Goal: Task Accomplishment & Management: Manage account settings

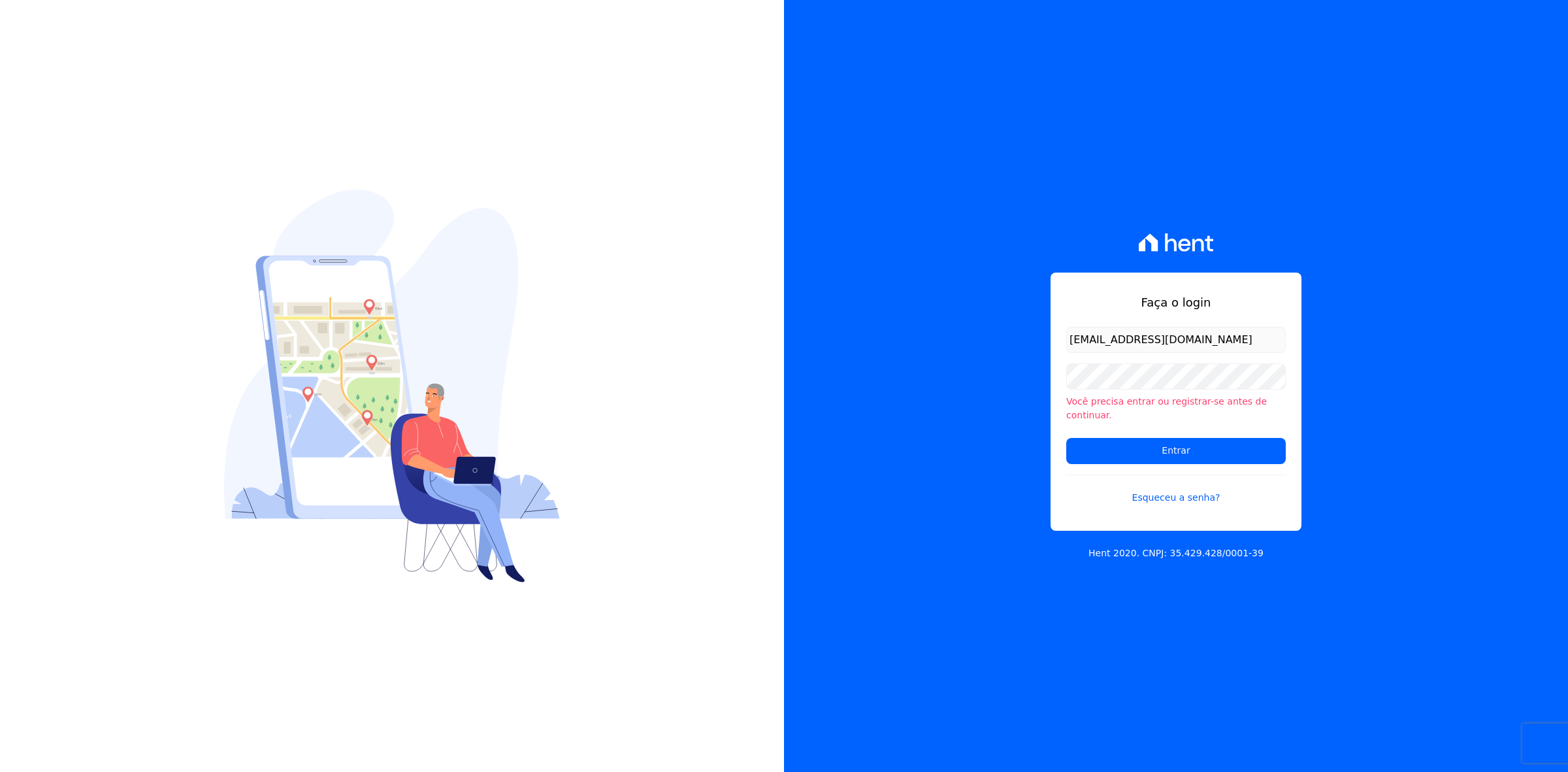
click at [777, 349] on input "marla@apiceincorporadora.com.br" at bounding box center [1175, 340] width 219 height 26
drag, startPoint x: 1097, startPoint y: 349, endPoint x: 983, endPoint y: 331, distance: 115.4
click at [777, 331] on div "Faça o login marla@apiceincorporadora.com.br Você precisa entrar ou registrar-s…" at bounding box center [1175, 386] width 784 height 772
type input "kalil@apiceincorporadora.com.br"
click at [777, 438] on input "Entrar" at bounding box center [1175, 451] width 219 height 26
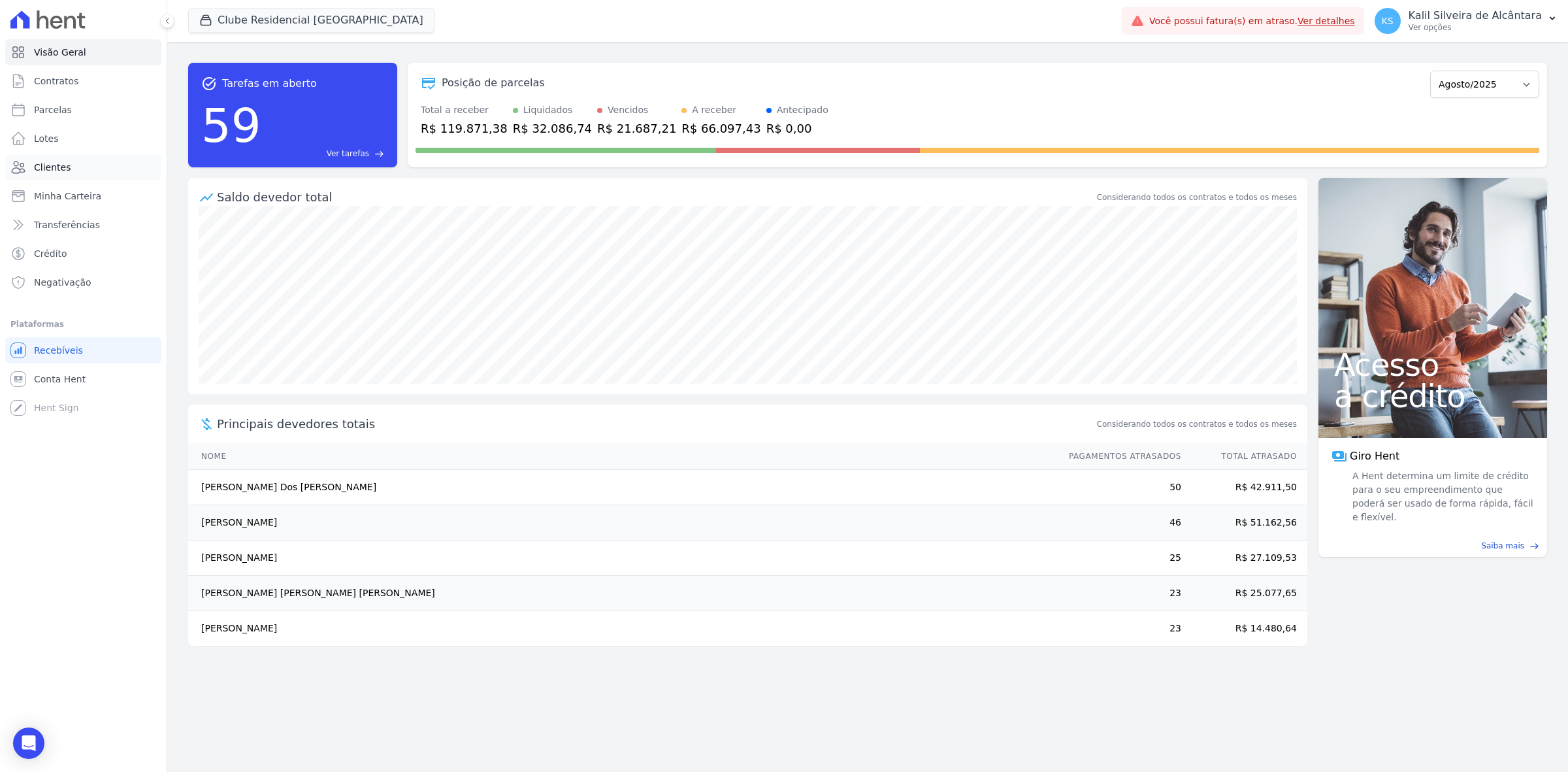
click at [105, 168] on link "Clientes" at bounding box center [83, 167] width 156 height 26
